Goal: Transaction & Acquisition: Subscribe to service/newsletter

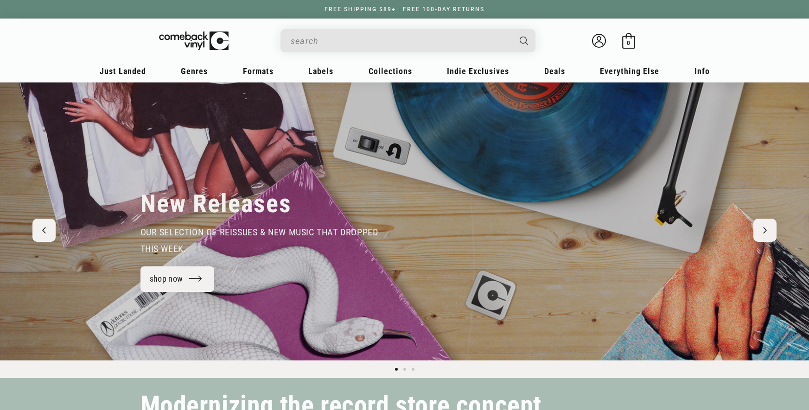
click at [319, 39] on input "Search" at bounding box center [401, 41] width 220 height 19
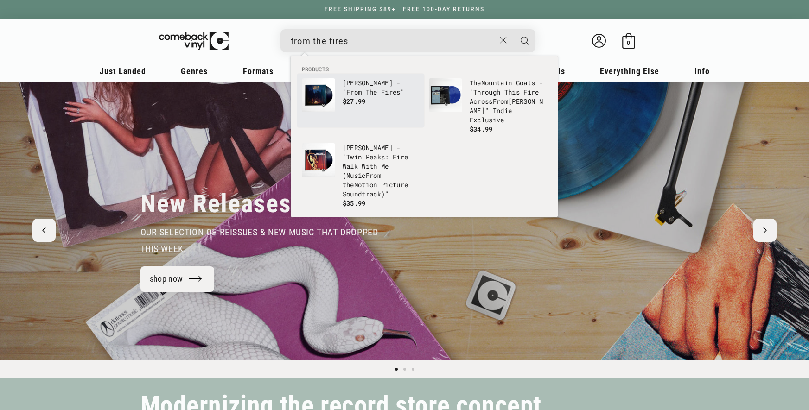
type input "from the fires"
click at [359, 85] on p "[PERSON_NAME] - " From The Fires "" at bounding box center [381, 87] width 77 height 19
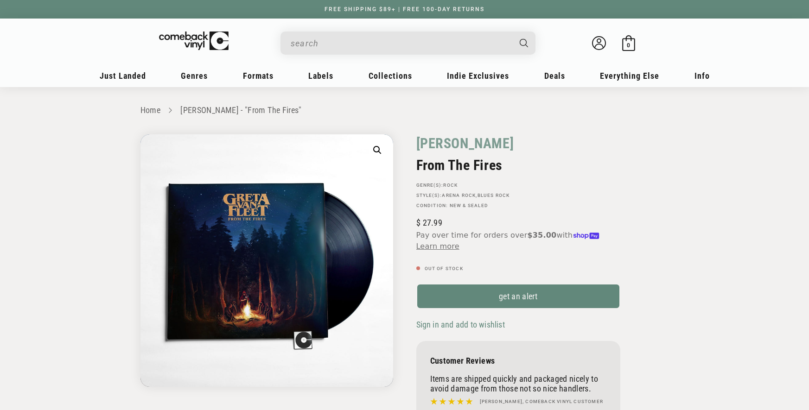
click at [392, 49] on input "When autocomplete results are available use up and down arrows to review and en…" at bounding box center [401, 43] width 220 height 19
paste input "p.drosse04@gmail.com"
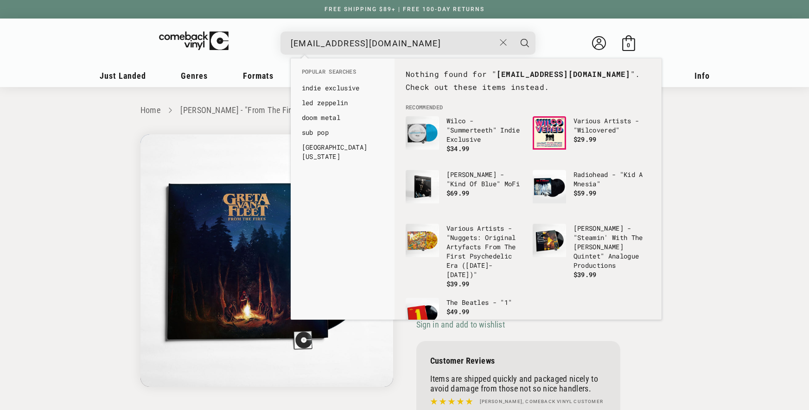
type input "p.drosse04@gmail.com"
click at [512, 45] on div "p.drosse04@gmail.com" at bounding box center [413, 43] width 246 height 22
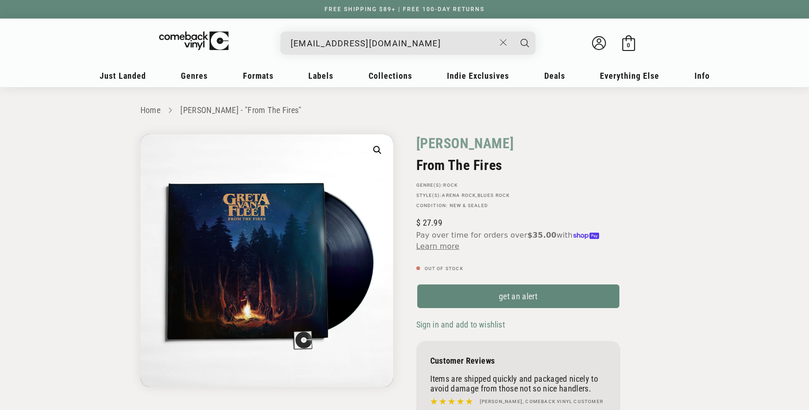
click at [505, 45] on use "Close" at bounding box center [503, 42] width 6 height 6
drag, startPoint x: 650, startPoint y: 264, endPoint x: 618, endPoint y: 277, distance: 34.7
click at [650, 264] on div "Greta Van Fleet From The Fires GENRE(S): Rock STYLE(S): Arena Rock , Blues Rock…" at bounding box center [537, 281] width 264 height 293
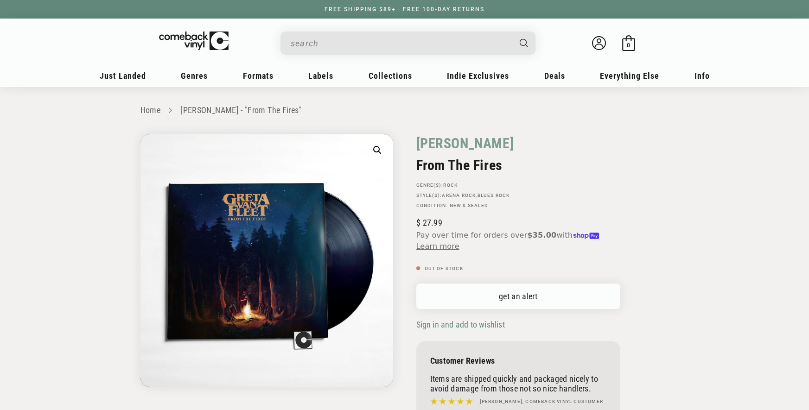
click at [526, 295] on link "get an alert" at bounding box center [519, 297] width 204 height 26
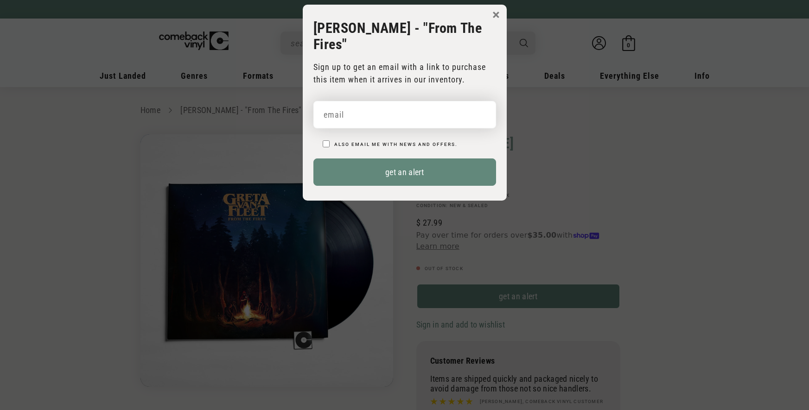
click at [376, 109] on input "email" at bounding box center [405, 114] width 183 height 27
paste input "p.drosse04@gmail.com"
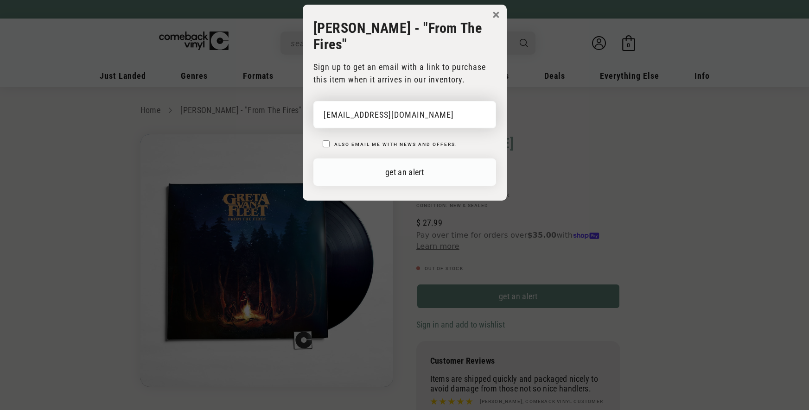
type input "p.drosse04@gmail.com"
click at [400, 169] on button "get an alert" at bounding box center [405, 172] width 183 height 27
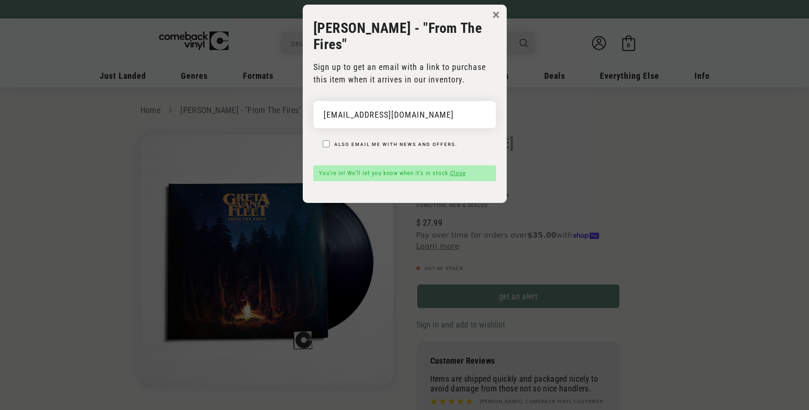
click at [458, 175] on link "Close" at bounding box center [458, 173] width 16 height 7
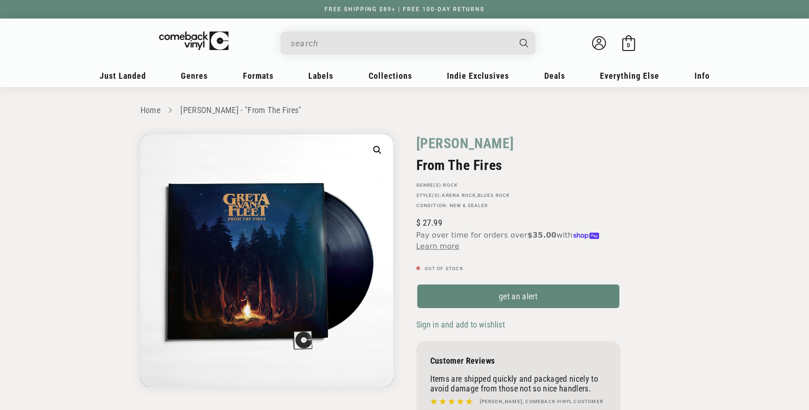
click at [650, 178] on div "Greta Van Fleet From The Fires GENRE(S): Rock STYLE(S): Arena Rock , Blues Rock…" at bounding box center [537, 281] width 264 height 293
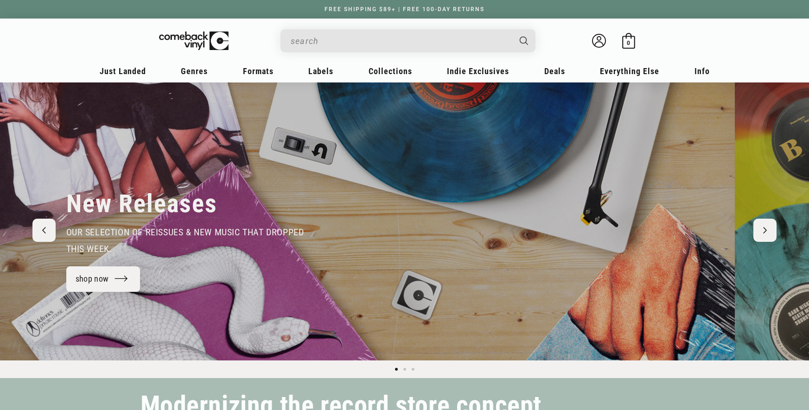
scroll to position [0, 26]
